Goal: Information Seeking & Learning: Learn about a topic

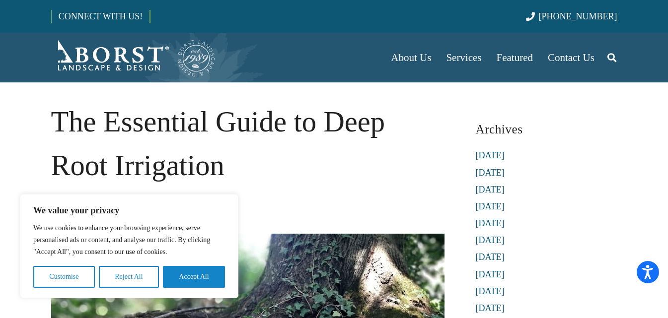
scroll to position [248, 0]
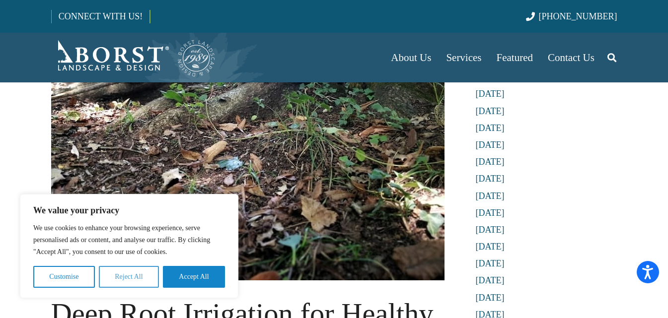
click at [130, 275] on button "Reject All" at bounding box center [129, 277] width 60 height 22
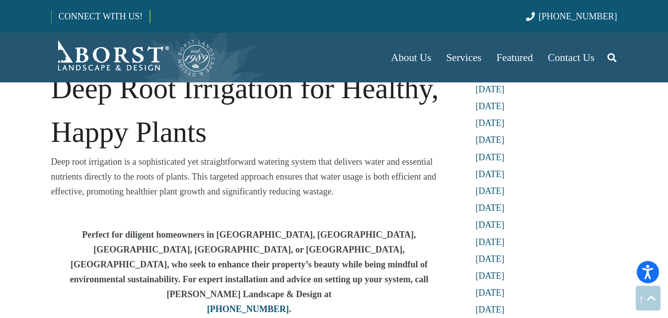
scroll to position [496, 0]
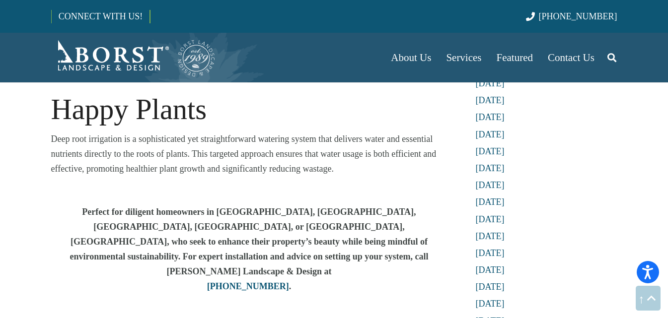
click at [67, 136] on p "Deep root irrigation is a sophisticated yet straightforward watering system tha…" at bounding box center [249, 154] width 396 height 45
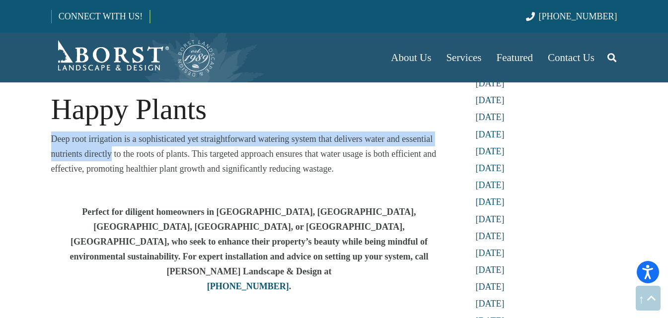
drag, startPoint x: 67, startPoint y: 136, endPoint x: 93, endPoint y: 147, distance: 28.7
click at [93, 147] on p "Deep root irrigation is a sophisticated yet straightforward watering system tha…" at bounding box center [249, 154] width 396 height 45
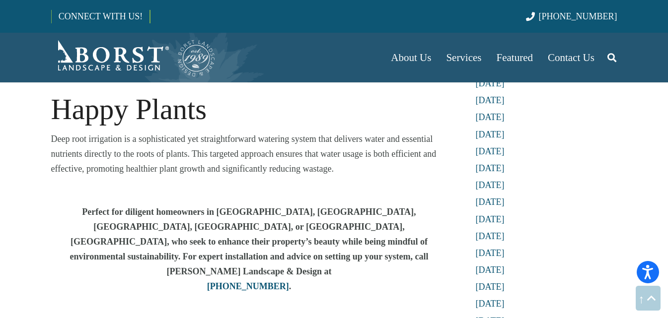
click at [101, 143] on p "Deep root irrigation is a sophisticated yet straightforward watering system tha…" at bounding box center [249, 154] width 396 height 45
drag, startPoint x: 101, startPoint y: 143, endPoint x: 49, endPoint y: 142, distance: 52.1
copy p "Deep root irrigation"
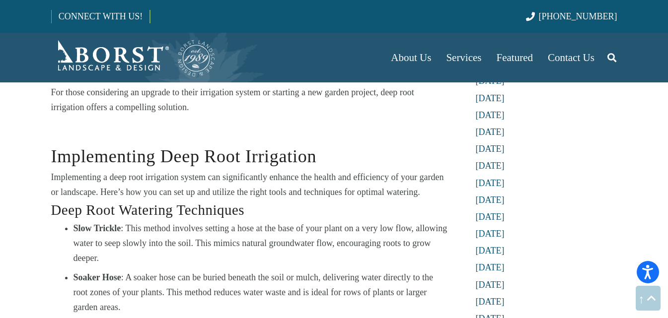
scroll to position [1638, 0]
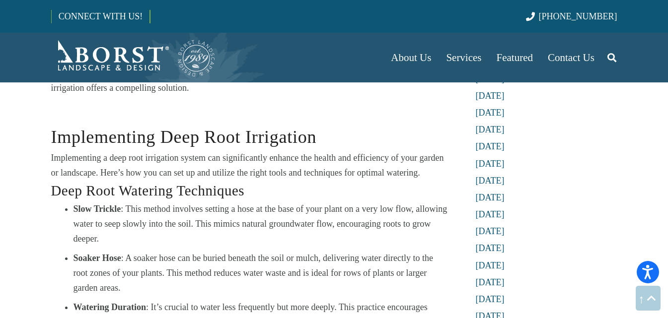
click at [86, 253] on strong "Soaker Hose" at bounding box center [97, 258] width 48 height 10
drag, startPoint x: 86, startPoint y: 233, endPoint x: 106, endPoint y: 228, distance: 20.5
click at [106, 253] on strong "Soaker Hose" at bounding box center [97, 258] width 48 height 10
copy strong "Soaker Hose"
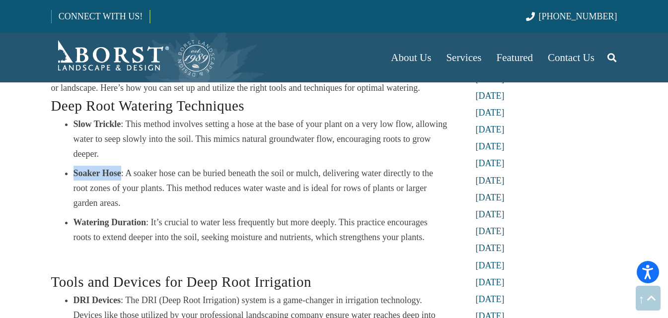
scroll to position [1837, 0]
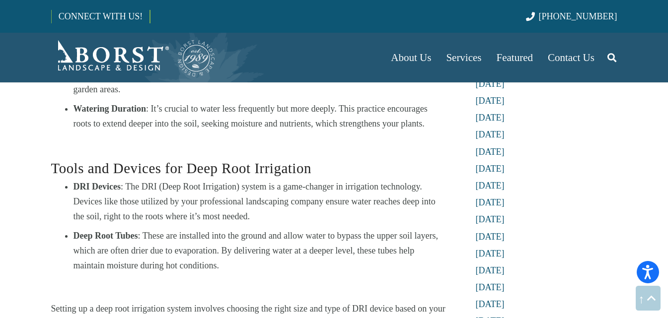
click at [85, 182] on strong "DRI Devices" at bounding box center [96, 187] width 47 height 10
click at [80, 228] on li "Deep Root Tubes : These are installed into the ground and allow water to bypass…" at bounding box center [260, 250] width 374 height 45
click at [80, 231] on strong "Deep Root Tubes" at bounding box center [105, 236] width 65 height 10
drag, startPoint x: 80, startPoint y: 204, endPoint x: 128, endPoint y: 206, distance: 47.2
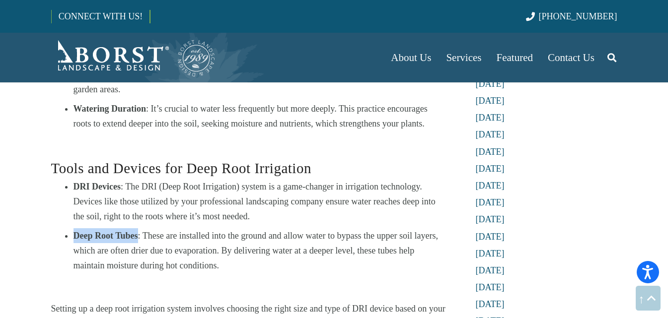
click at [128, 231] on strong "Deep Root Tubes" at bounding box center [105, 236] width 65 height 10
copy strong "Deep Root Tubes"
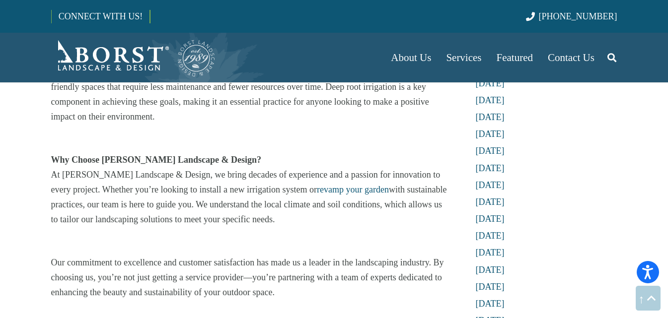
scroll to position [3475, 0]
